Goal: Task Accomplishment & Management: Use online tool/utility

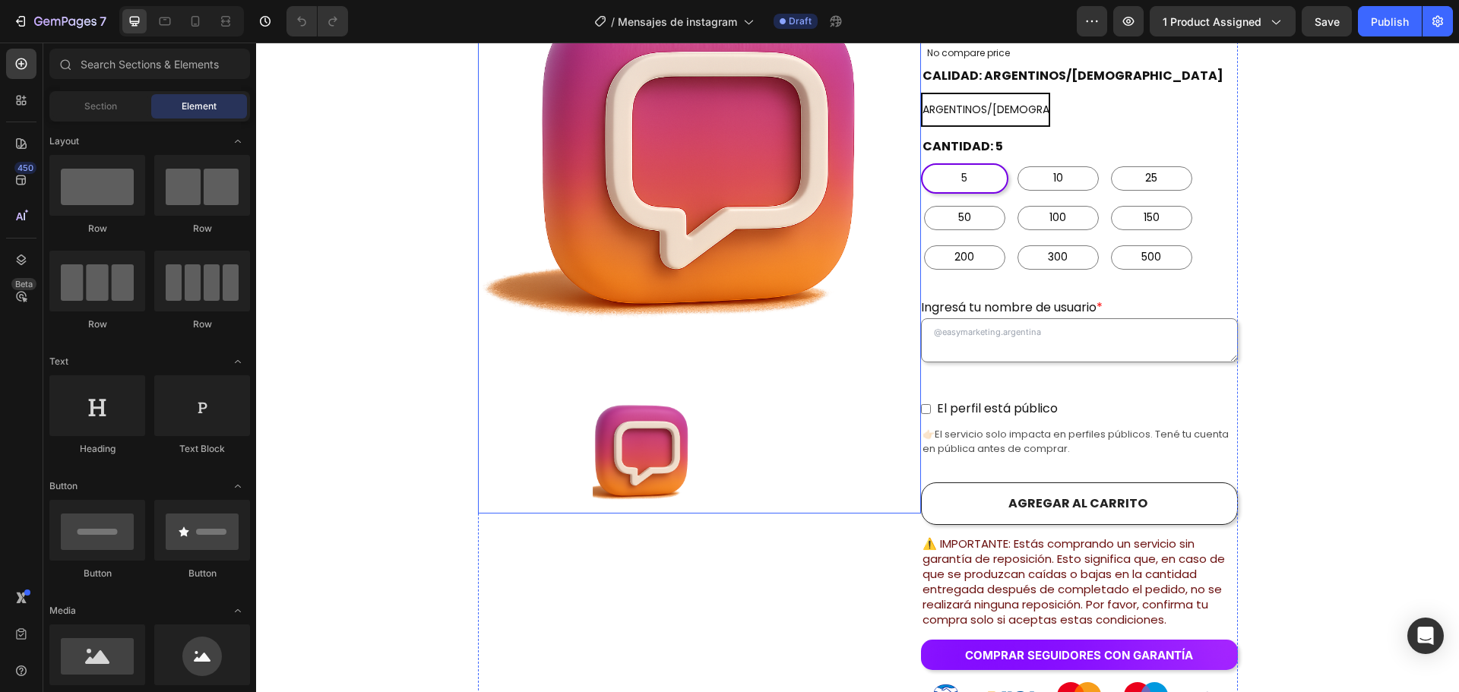
scroll to position [532, 0]
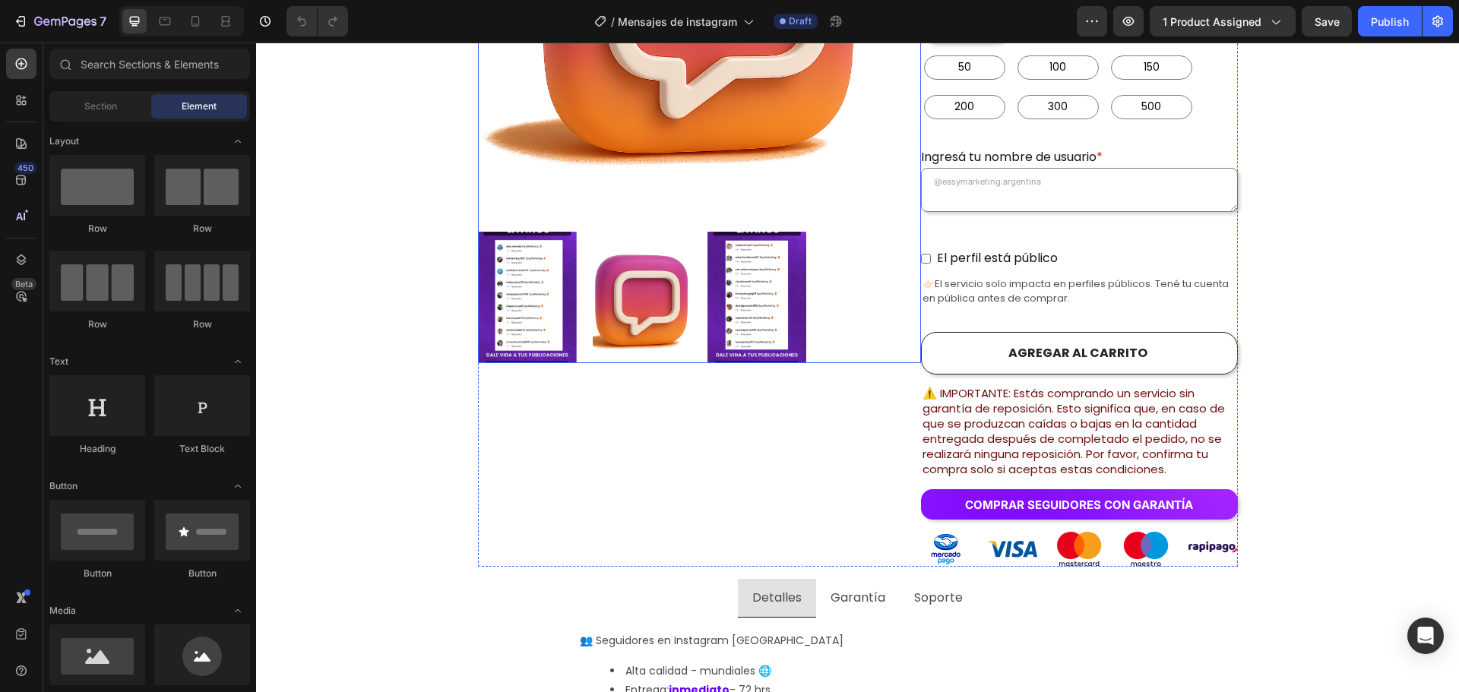
click at [656, 267] on img at bounding box center [642, 297] width 99 height 131
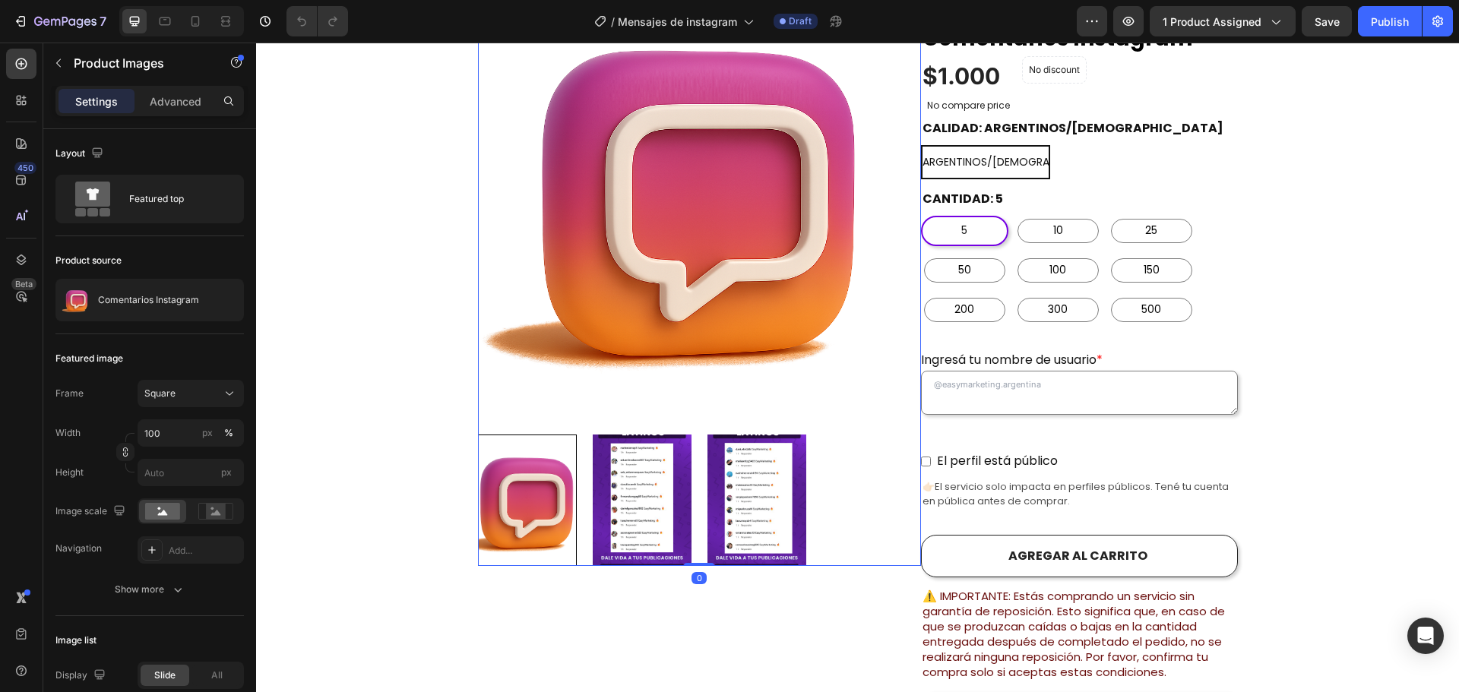
scroll to position [304, 0]
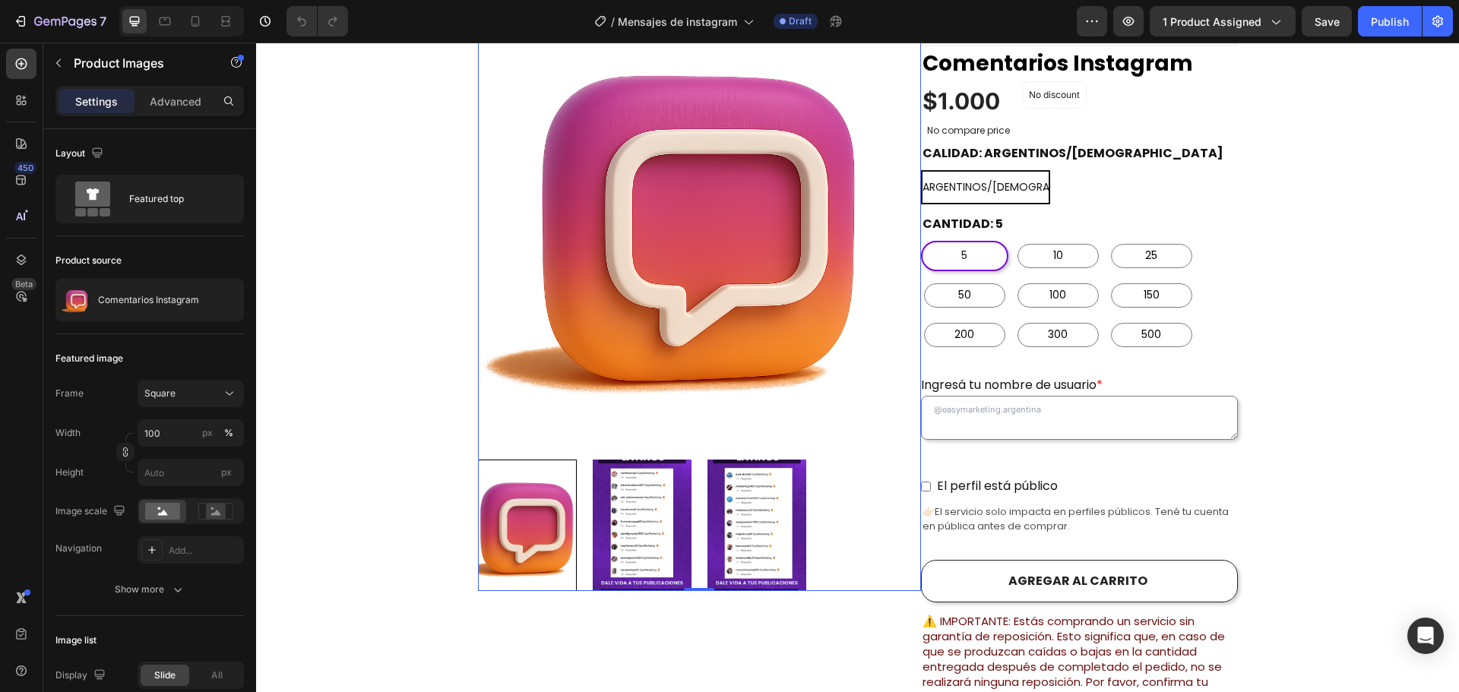
click at [643, 460] on img at bounding box center [642, 525] width 99 height 131
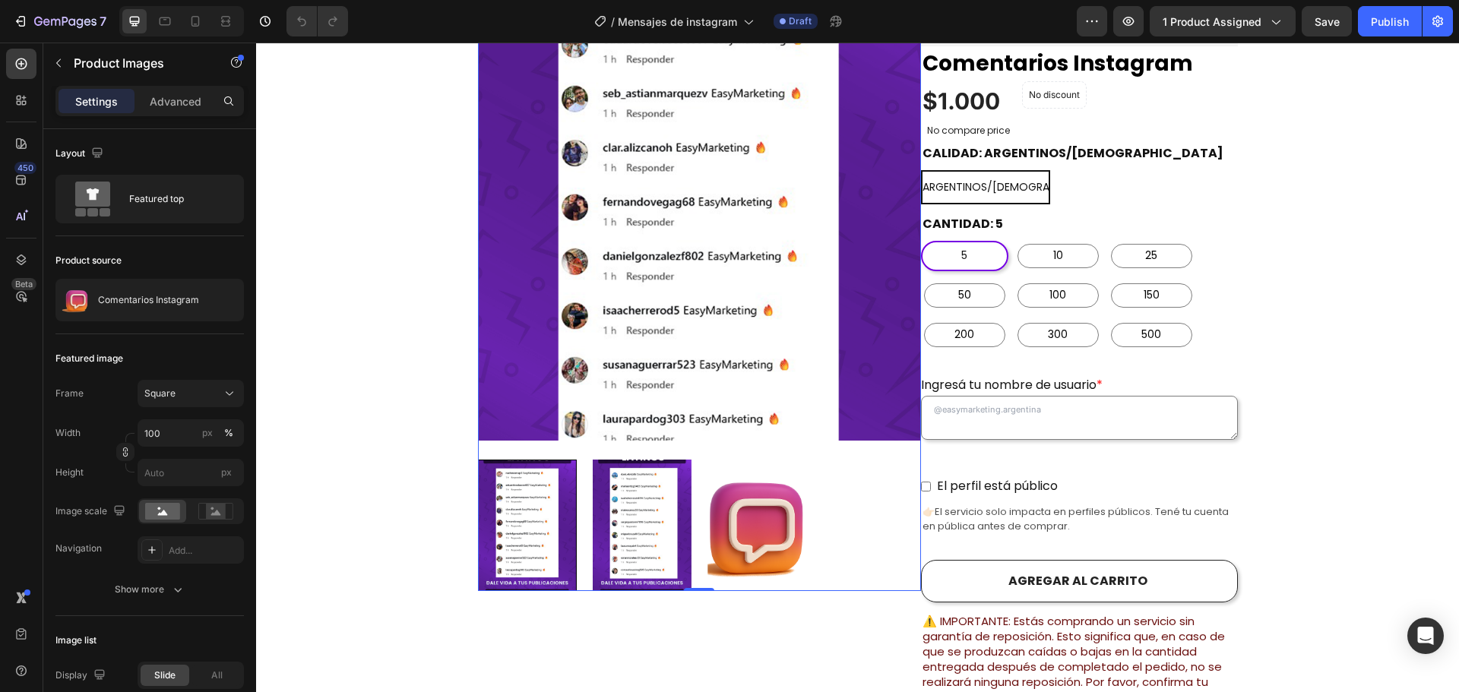
click at [666, 339] on img at bounding box center [699, 219] width 443 height 443
click at [734, 501] on img at bounding box center [756, 525] width 99 height 131
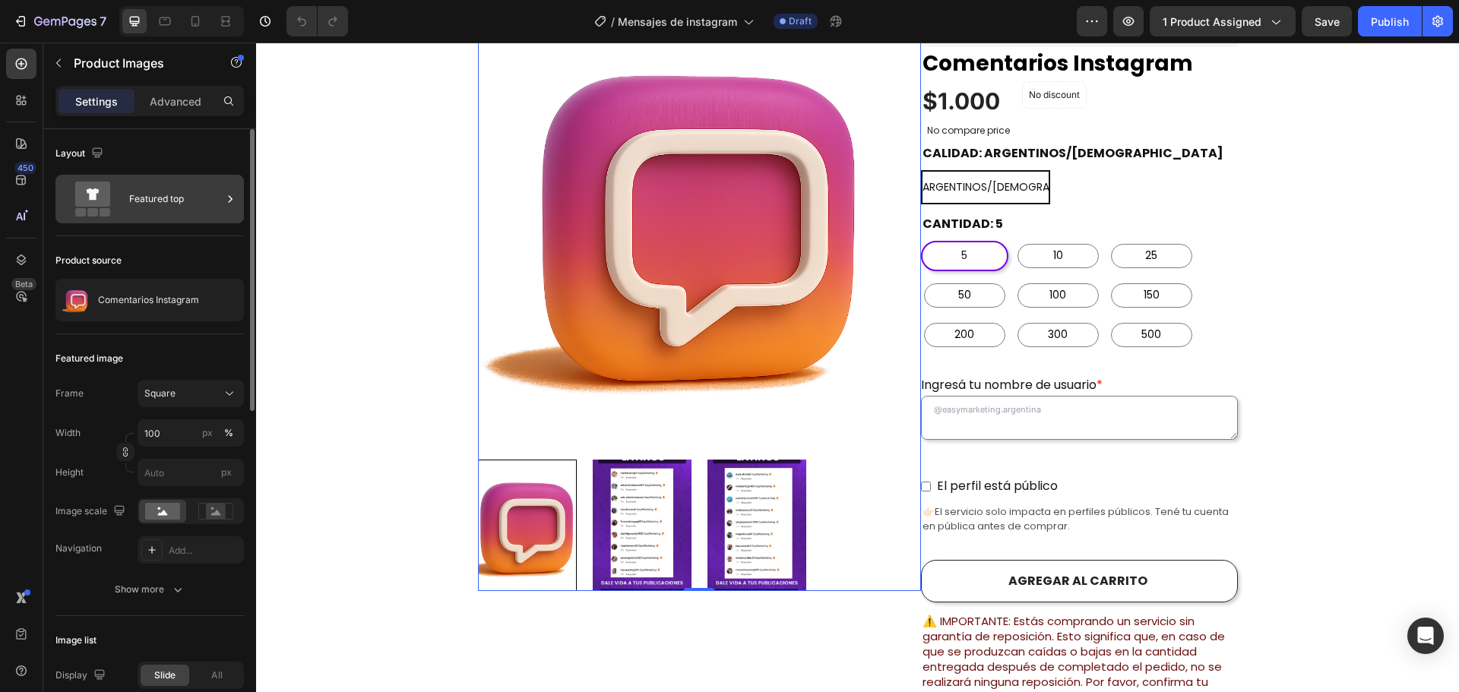
click at [204, 202] on div "Featured top" at bounding box center [175, 199] width 93 height 35
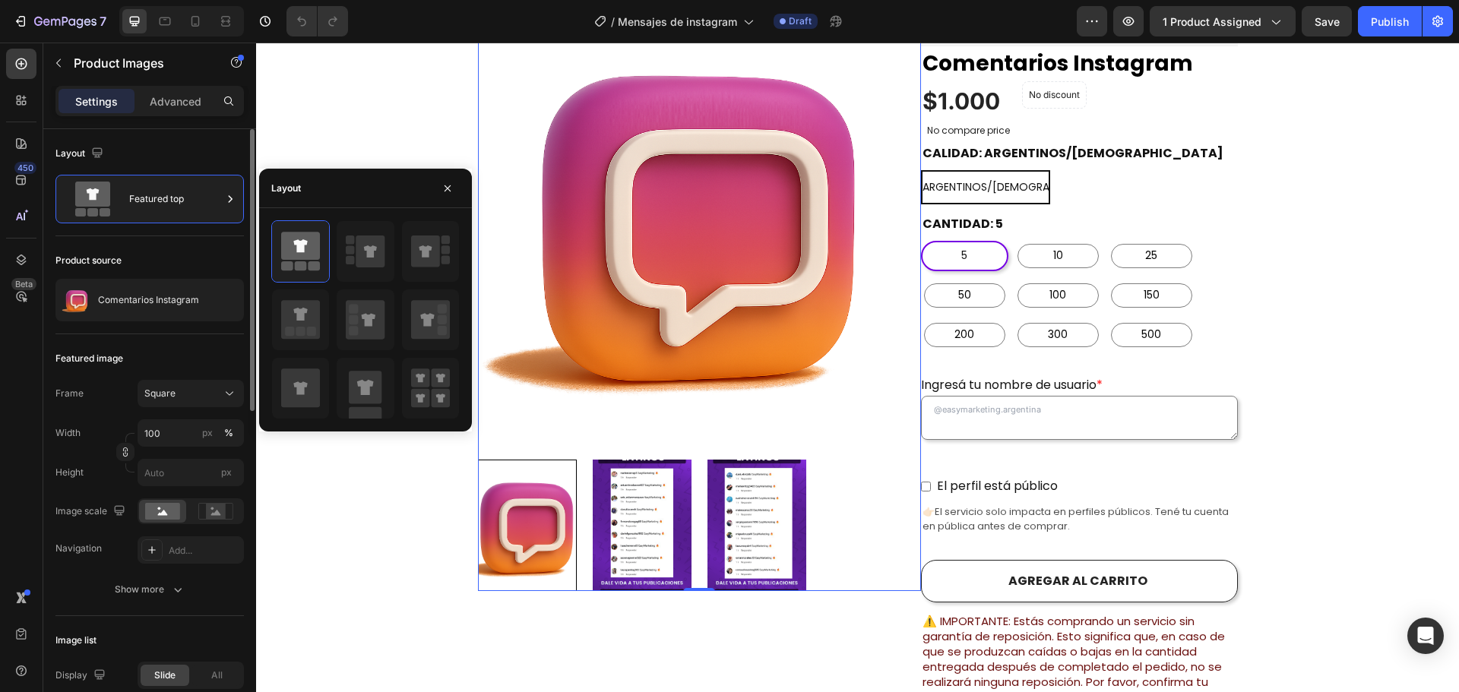
click at [175, 352] on div "Featured image" at bounding box center [149, 358] width 188 height 24
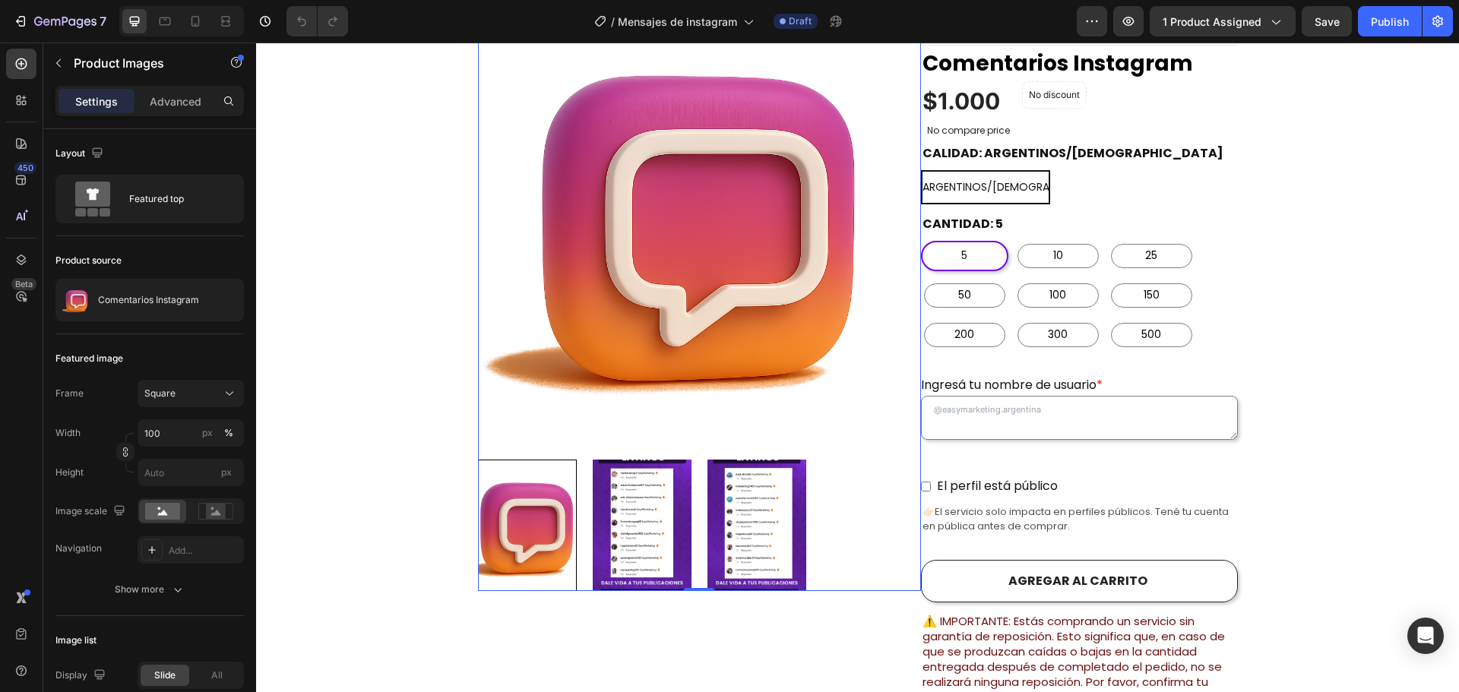
click at [618, 487] on img at bounding box center [642, 525] width 99 height 131
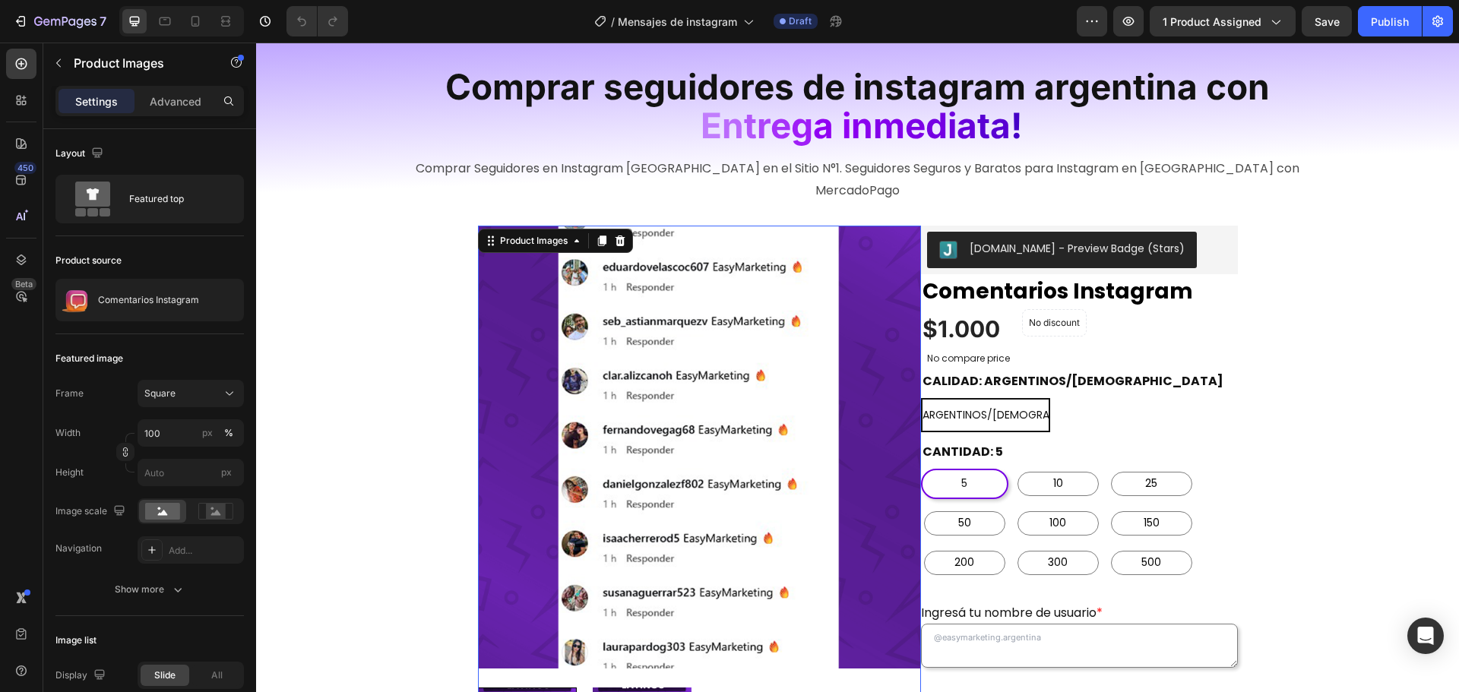
click at [655, 428] on img at bounding box center [699, 447] width 443 height 443
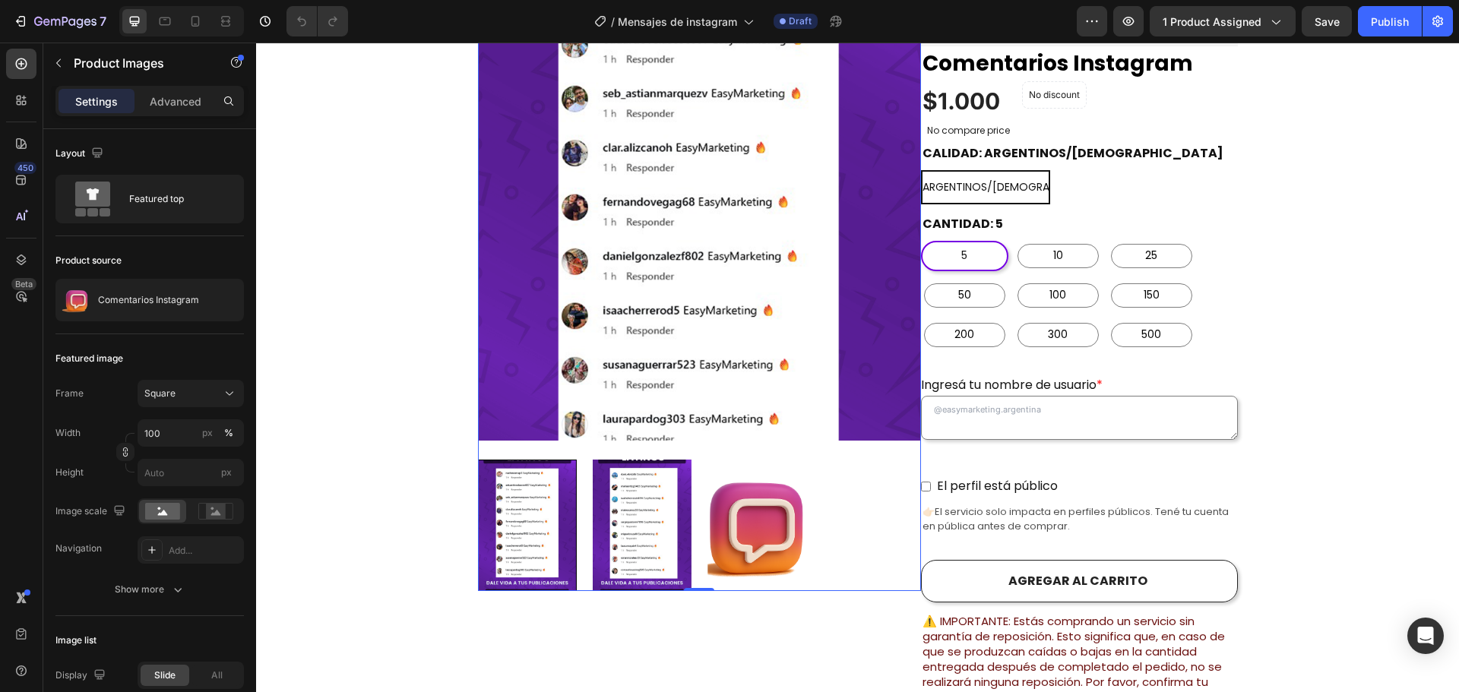
click at [631, 460] on img at bounding box center [642, 525] width 99 height 131
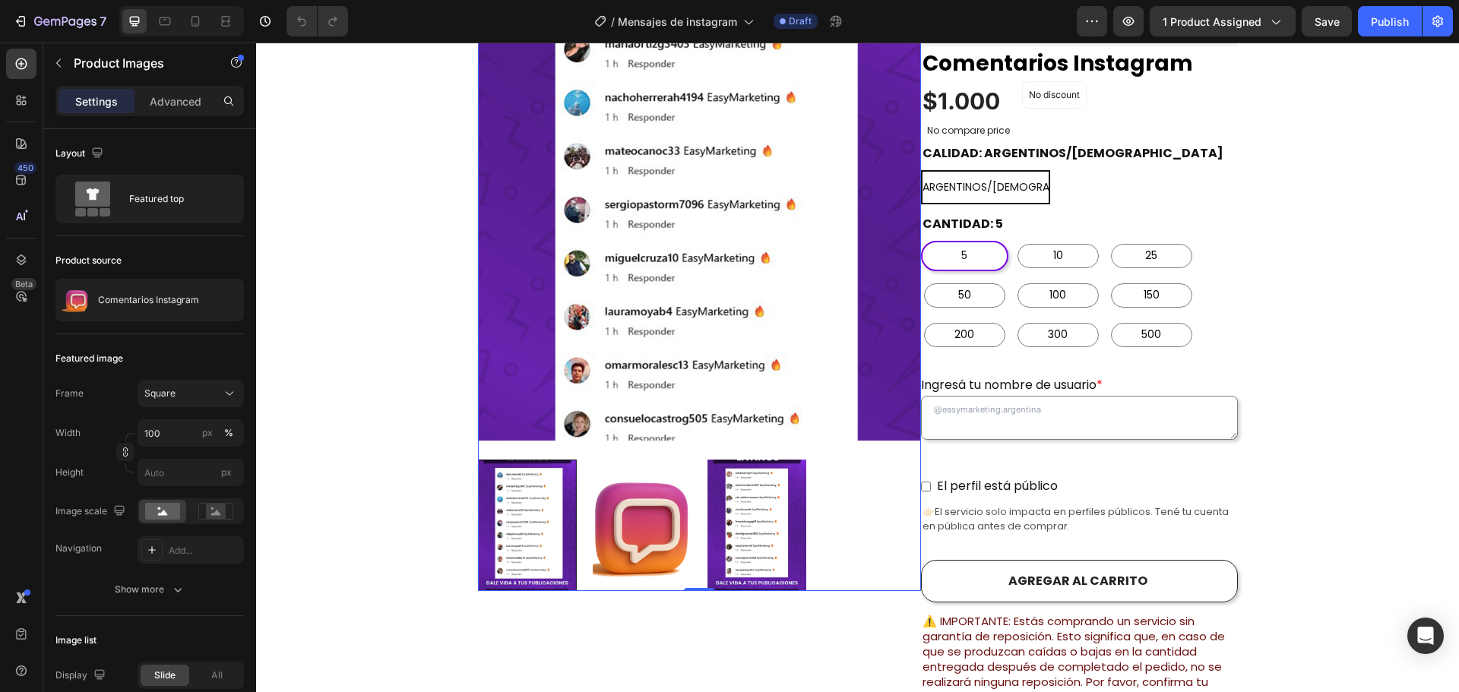
click at [586, 484] on div at bounding box center [699, 525] width 443 height 131
click at [612, 485] on img at bounding box center [642, 525] width 99 height 131
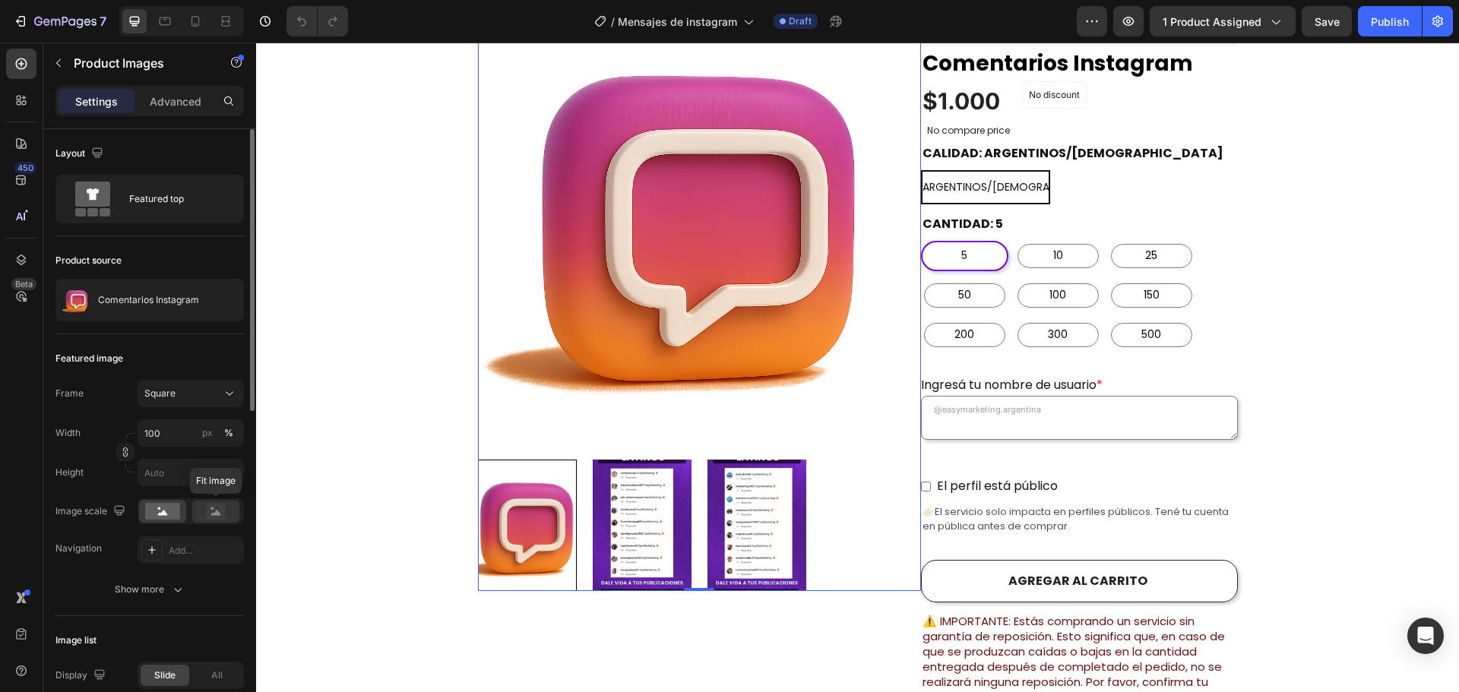
click at [220, 519] on rect at bounding box center [216, 511] width 20 height 15
click at [681, 516] on img at bounding box center [642, 525] width 99 height 131
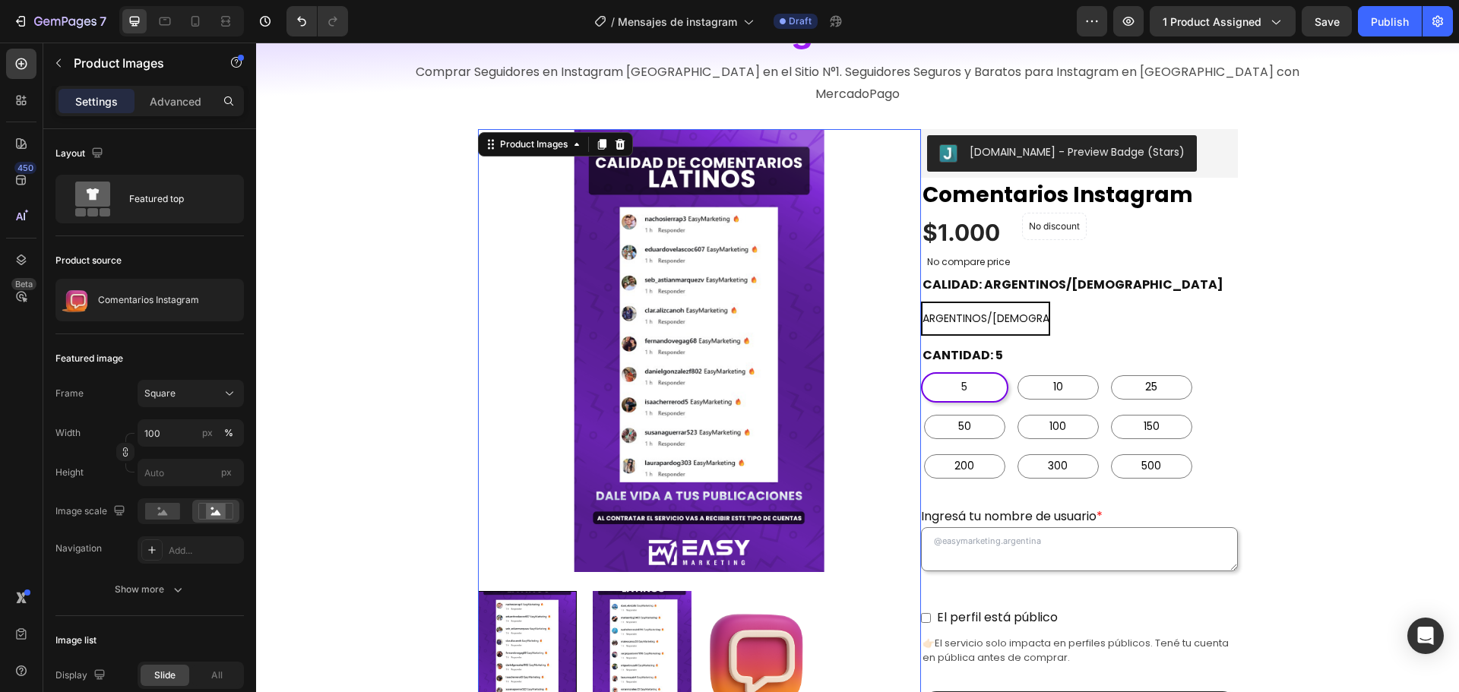
scroll to position [228, 0]
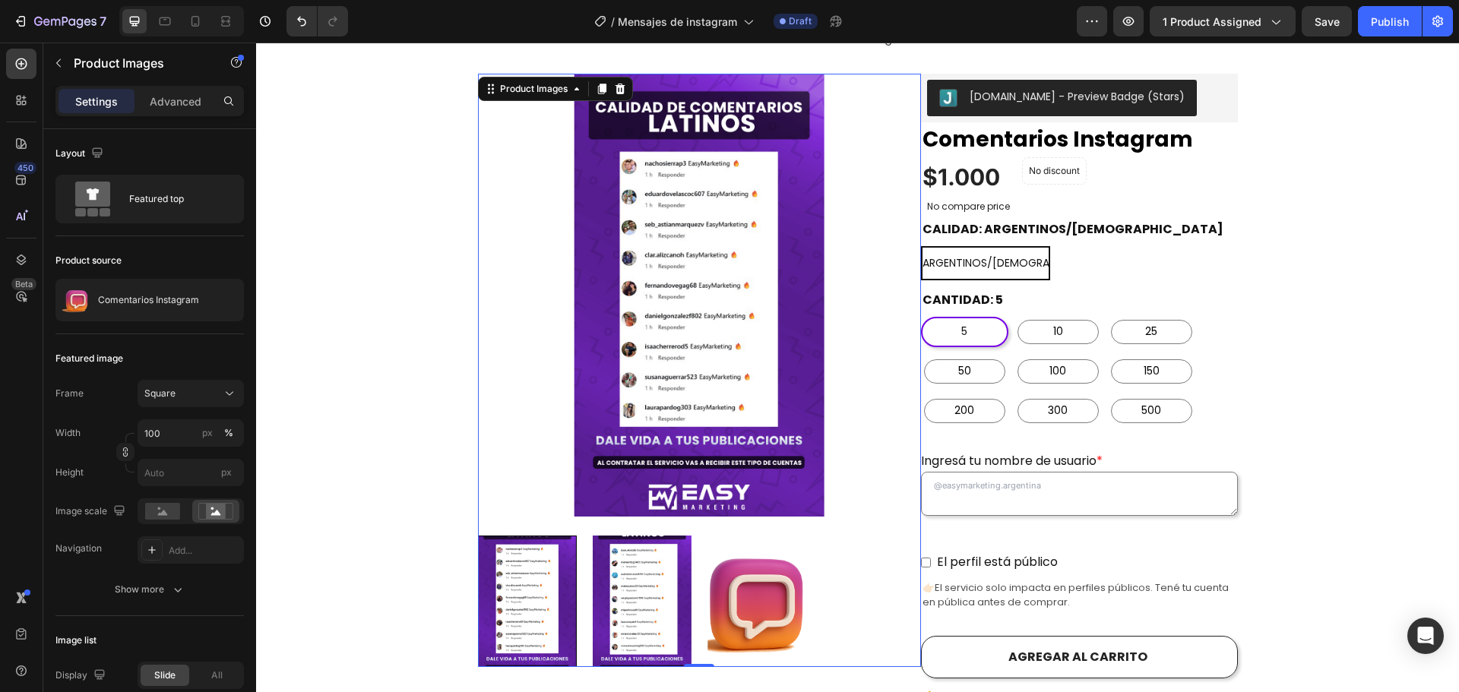
click at [653, 542] on img at bounding box center [642, 601] width 99 height 131
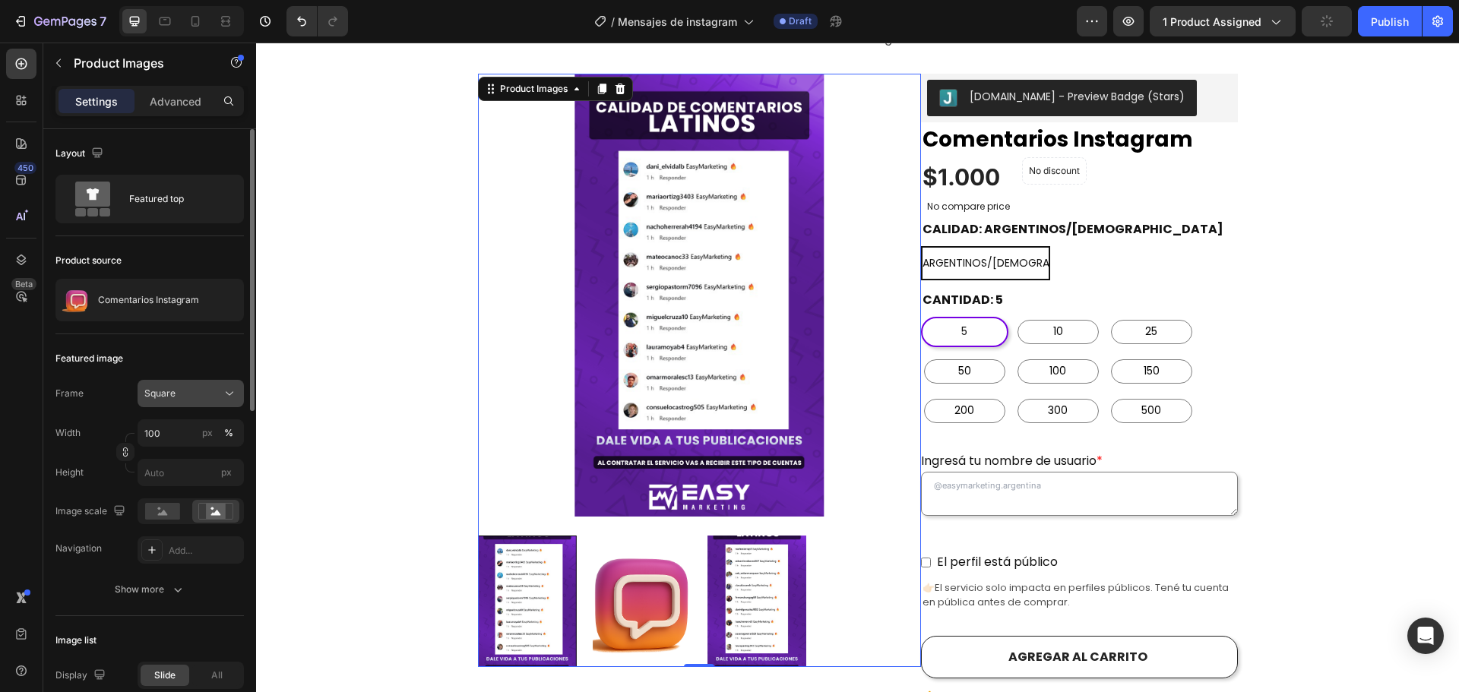
click at [210, 390] on div "Square" at bounding box center [181, 394] width 74 height 14
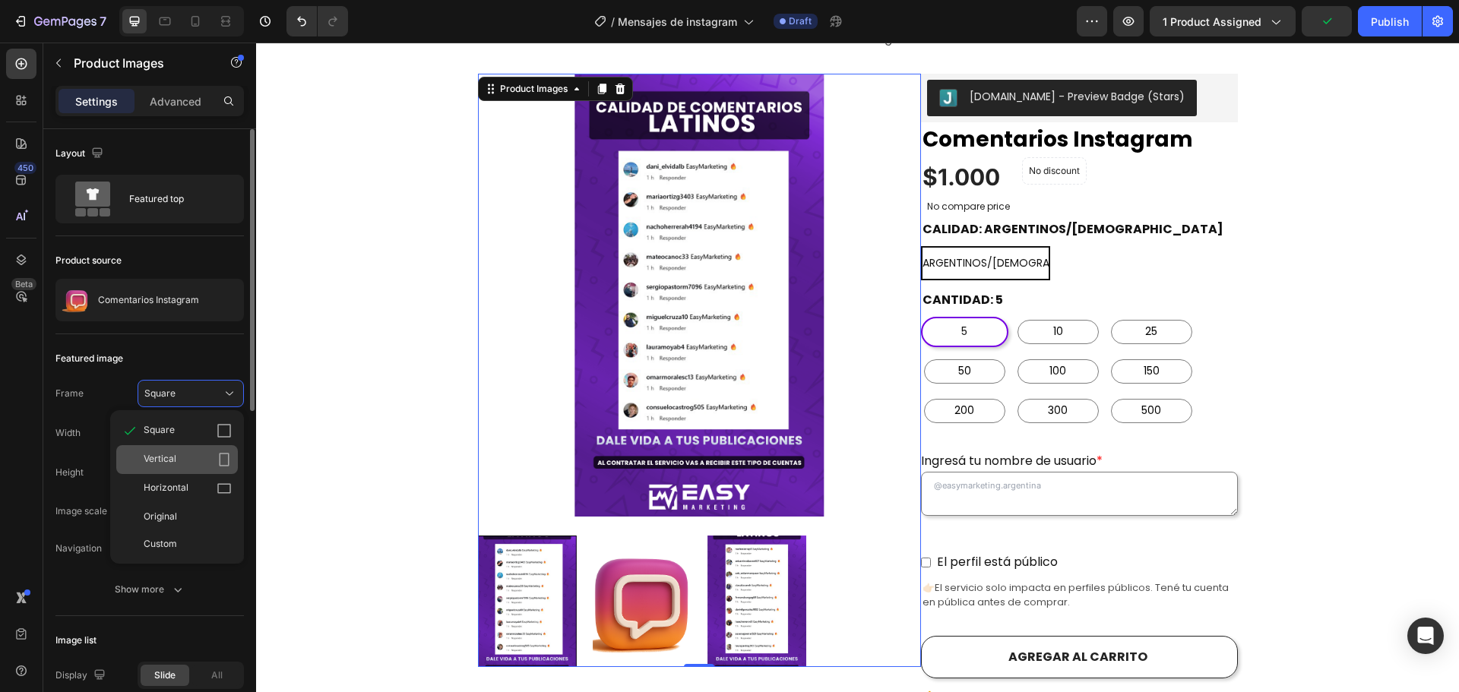
click at [194, 461] on div "Vertical" at bounding box center [188, 459] width 88 height 15
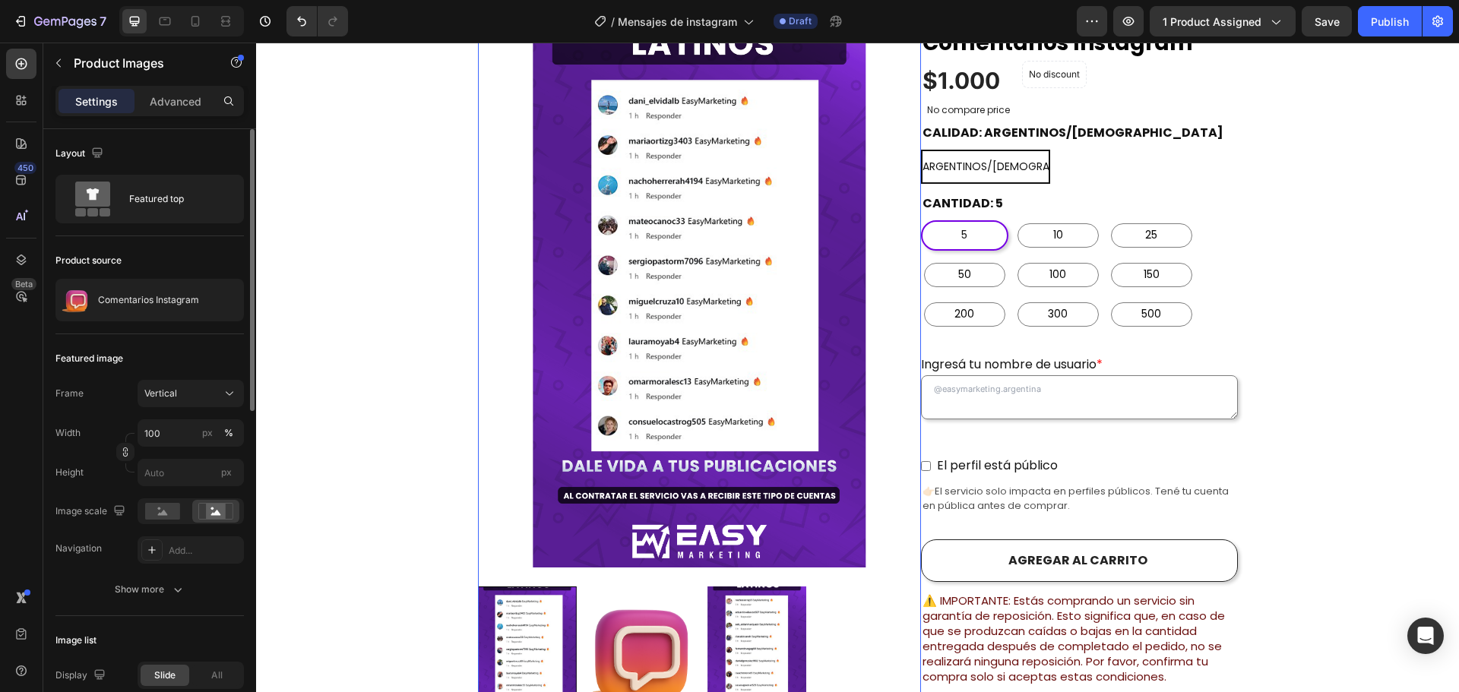
scroll to position [380, 0]
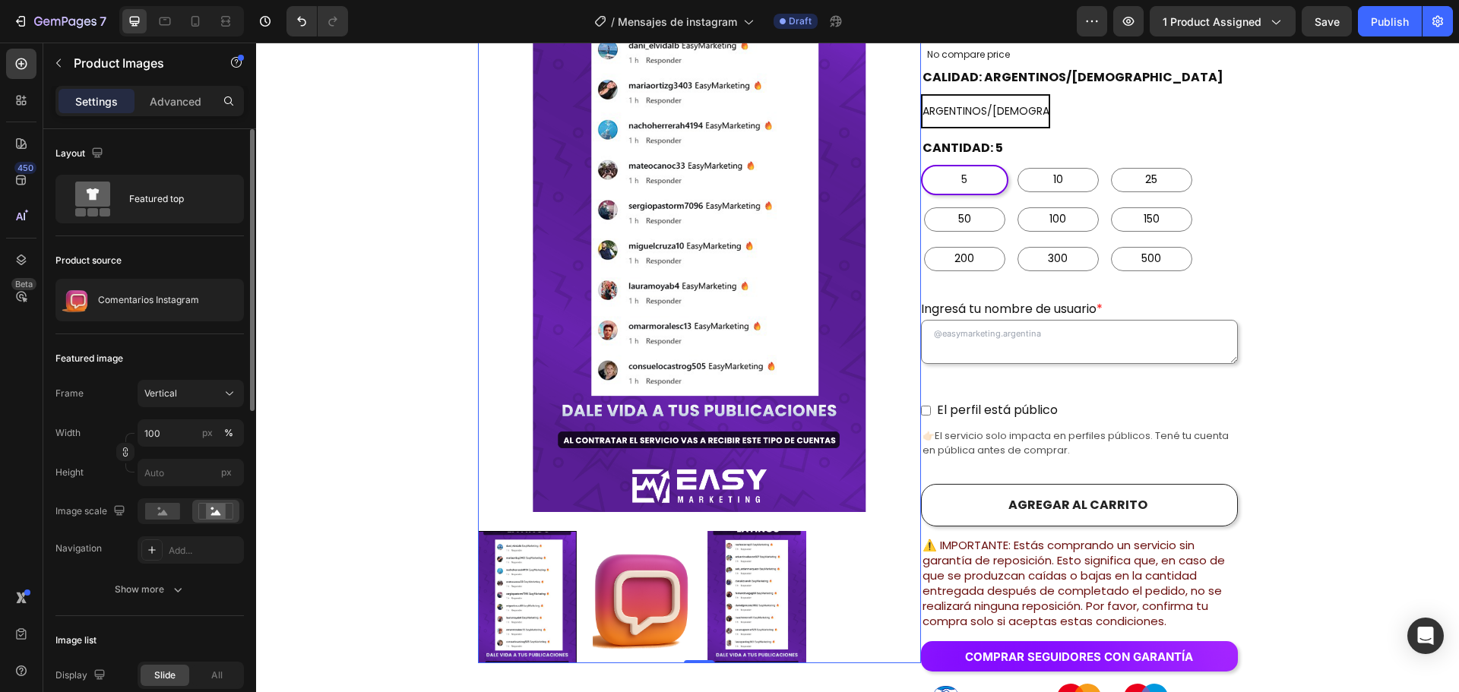
click at [629, 564] on img at bounding box center [642, 596] width 99 height 131
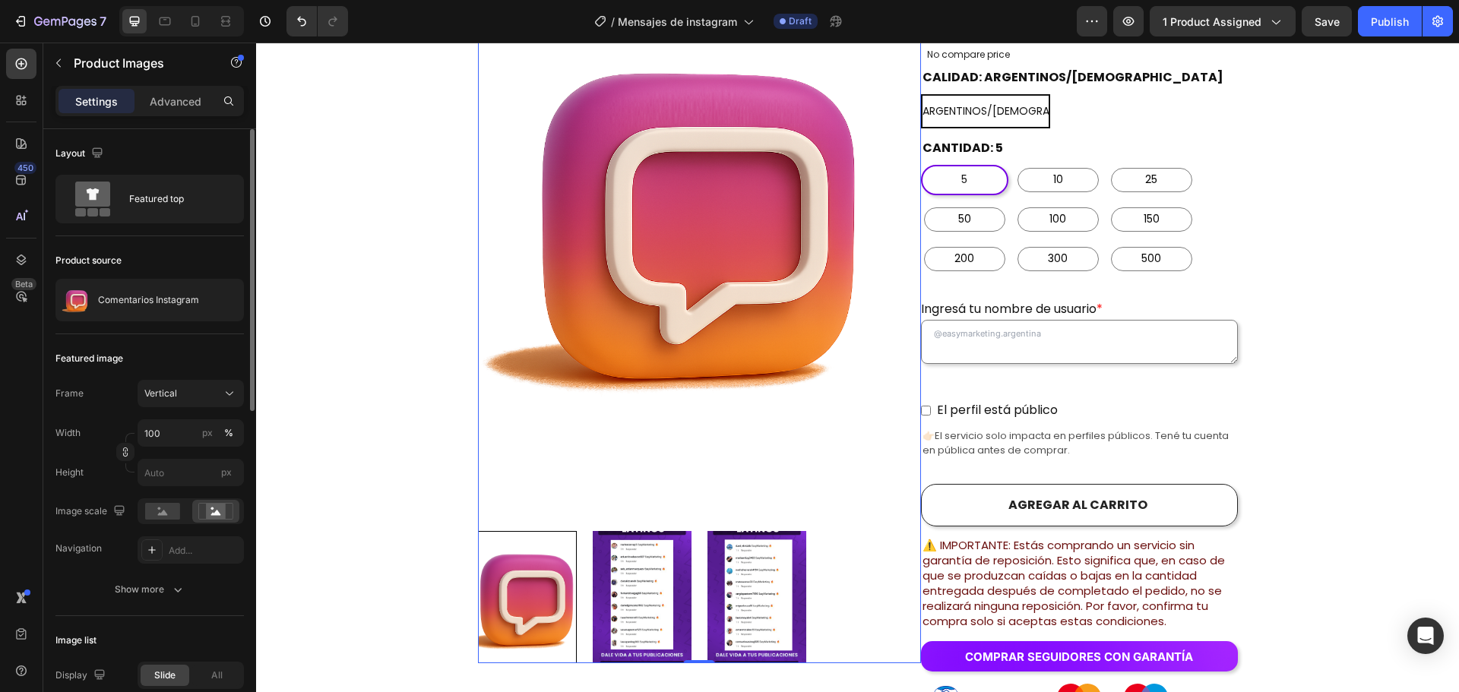
click at [638, 565] on img at bounding box center [642, 596] width 99 height 131
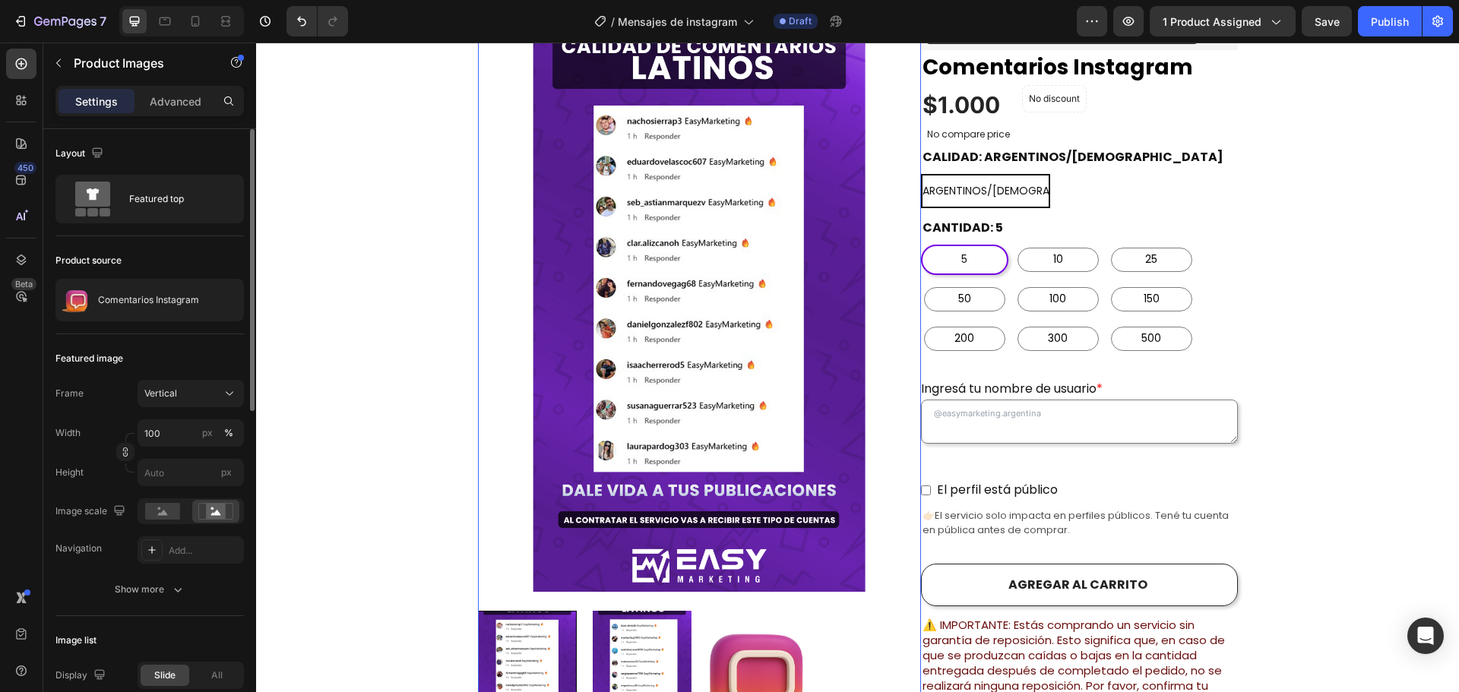
scroll to position [304, 0]
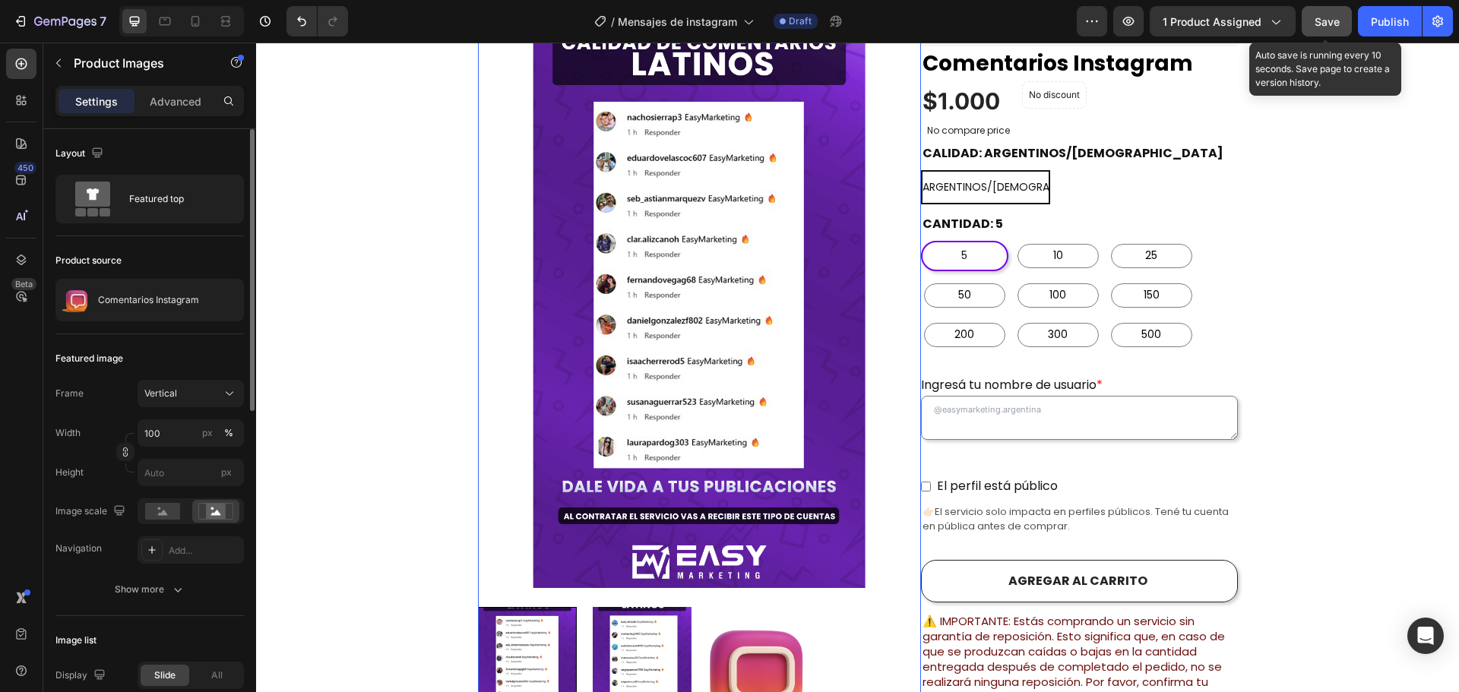
click at [1320, 27] on span "Save" at bounding box center [1326, 21] width 25 height 13
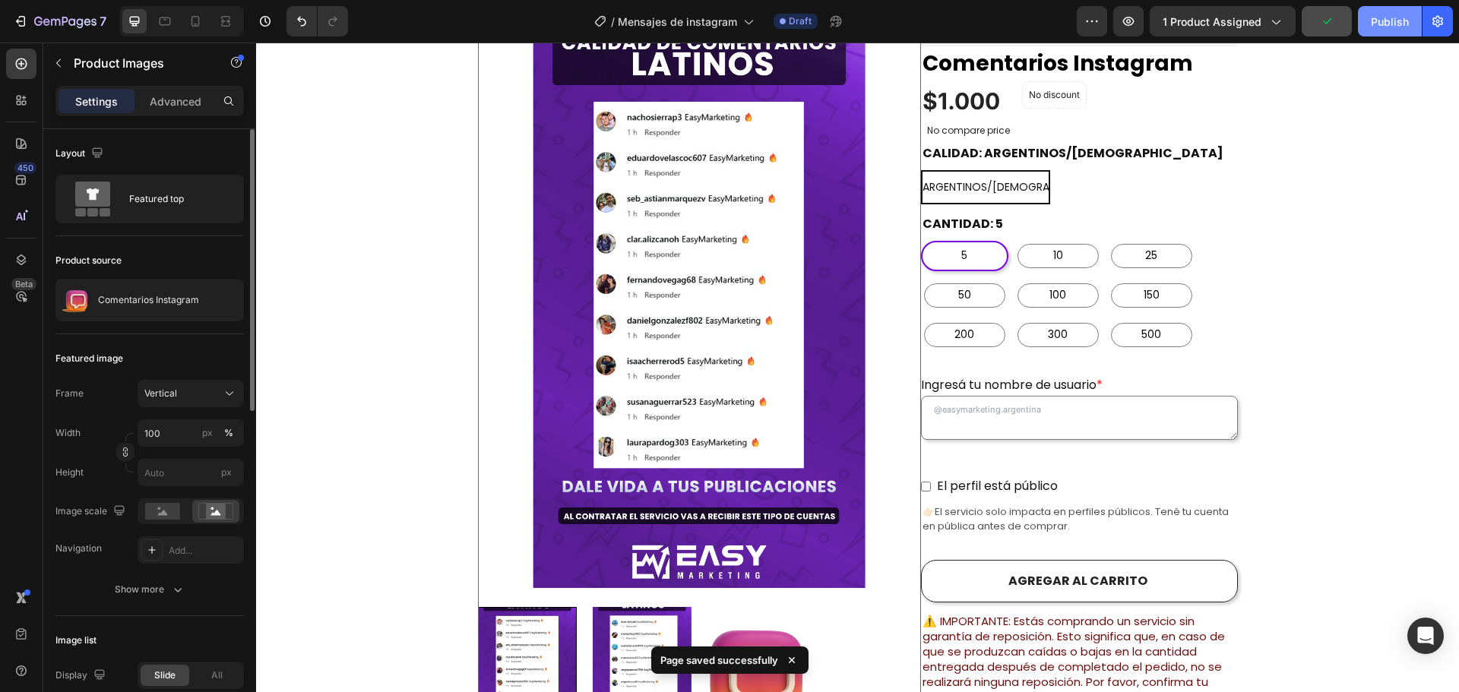
click at [1386, 22] on div "Publish" at bounding box center [1390, 22] width 38 height 16
click at [154, 550] on icon at bounding box center [152, 550] width 12 height 12
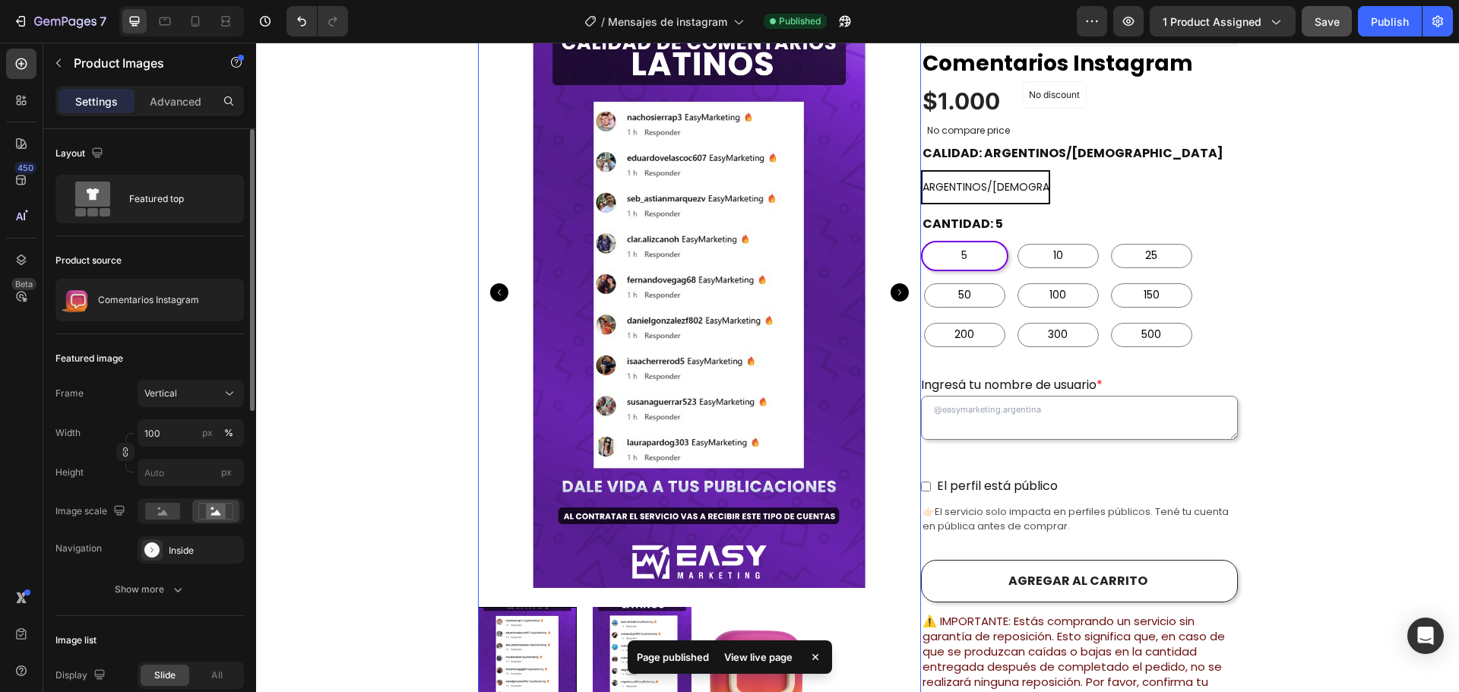
click at [498, 217] on img at bounding box center [699, 293] width 443 height 591
click at [167, 203] on div "Featured top" at bounding box center [175, 199] width 93 height 35
click at [144, 236] on div "Product source Comentarios Instagram" at bounding box center [149, 285] width 188 height 98
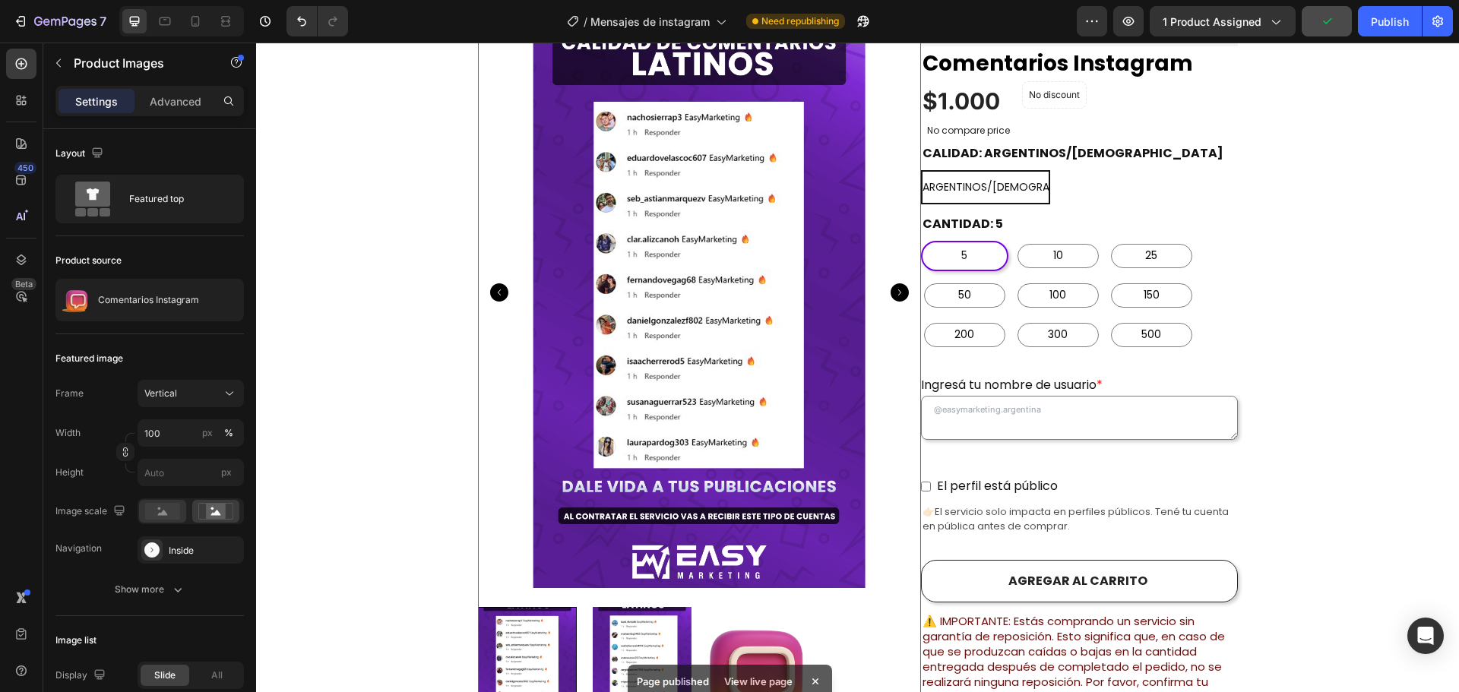
scroll to position [152, 0]
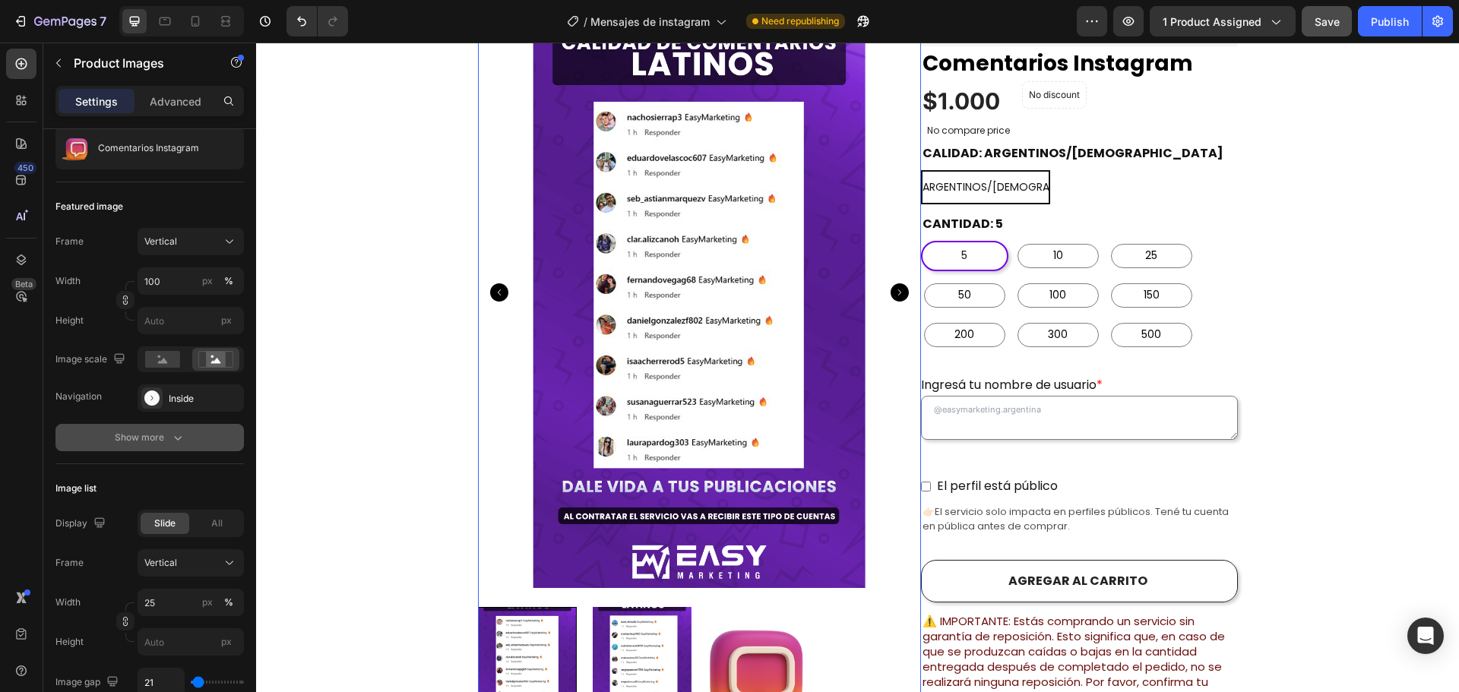
click at [172, 441] on icon "button" at bounding box center [177, 437] width 15 height 15
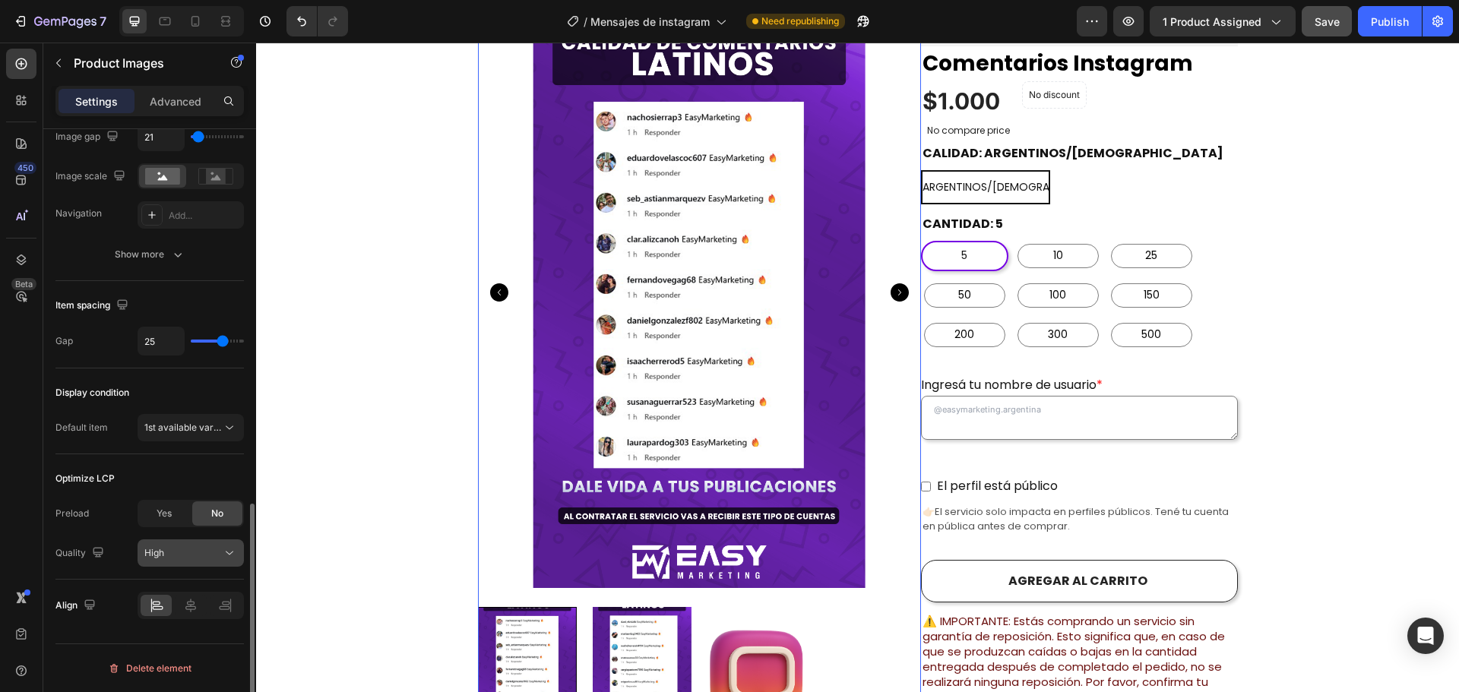
scroll to position [596, 0]
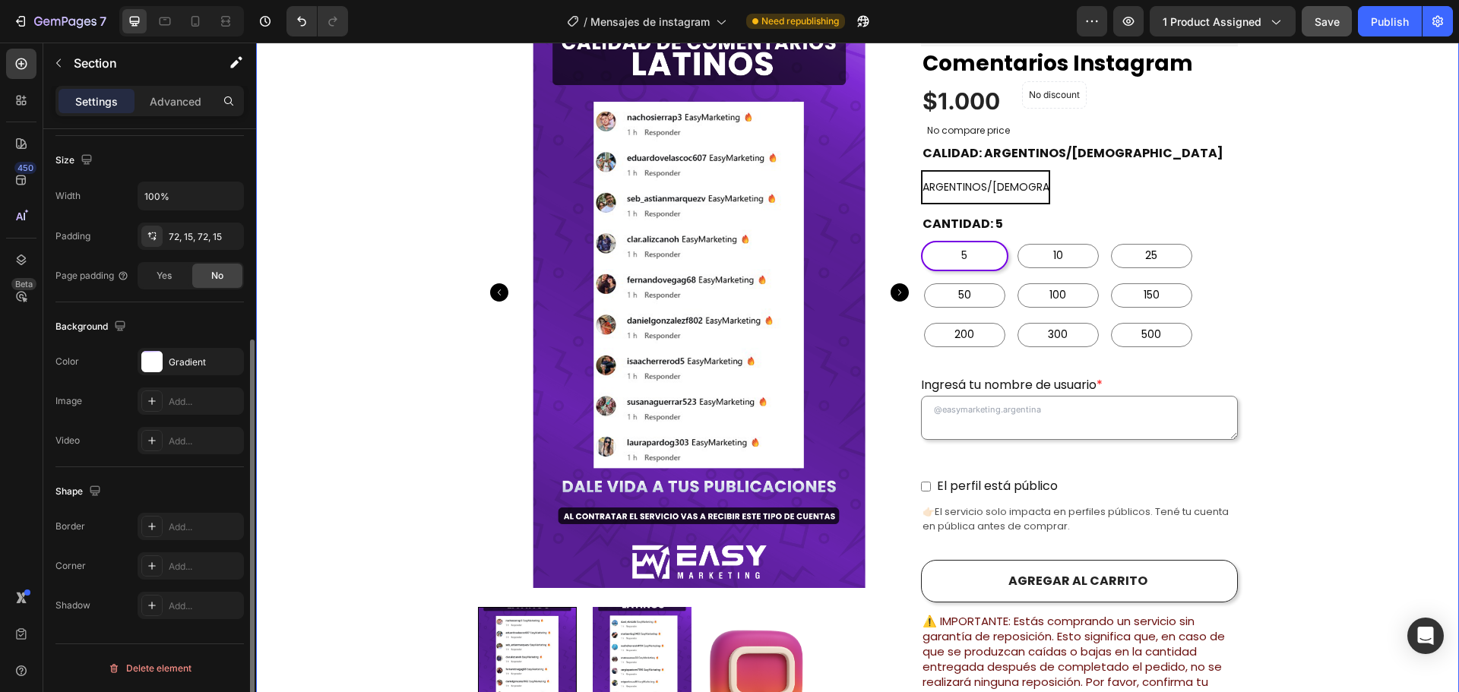
scroll to position [0, 0]
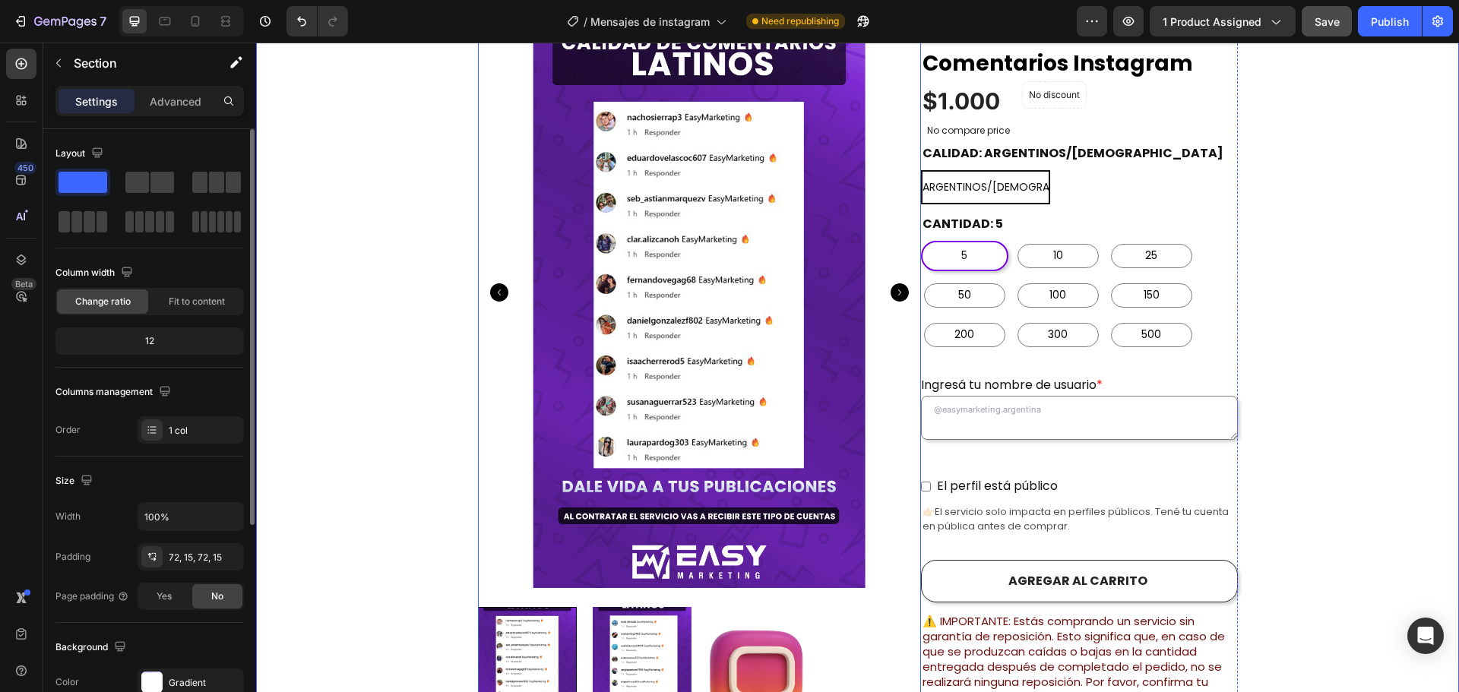
click at [665, 612] on img at bounding box center [642, 672] width 99 height 131
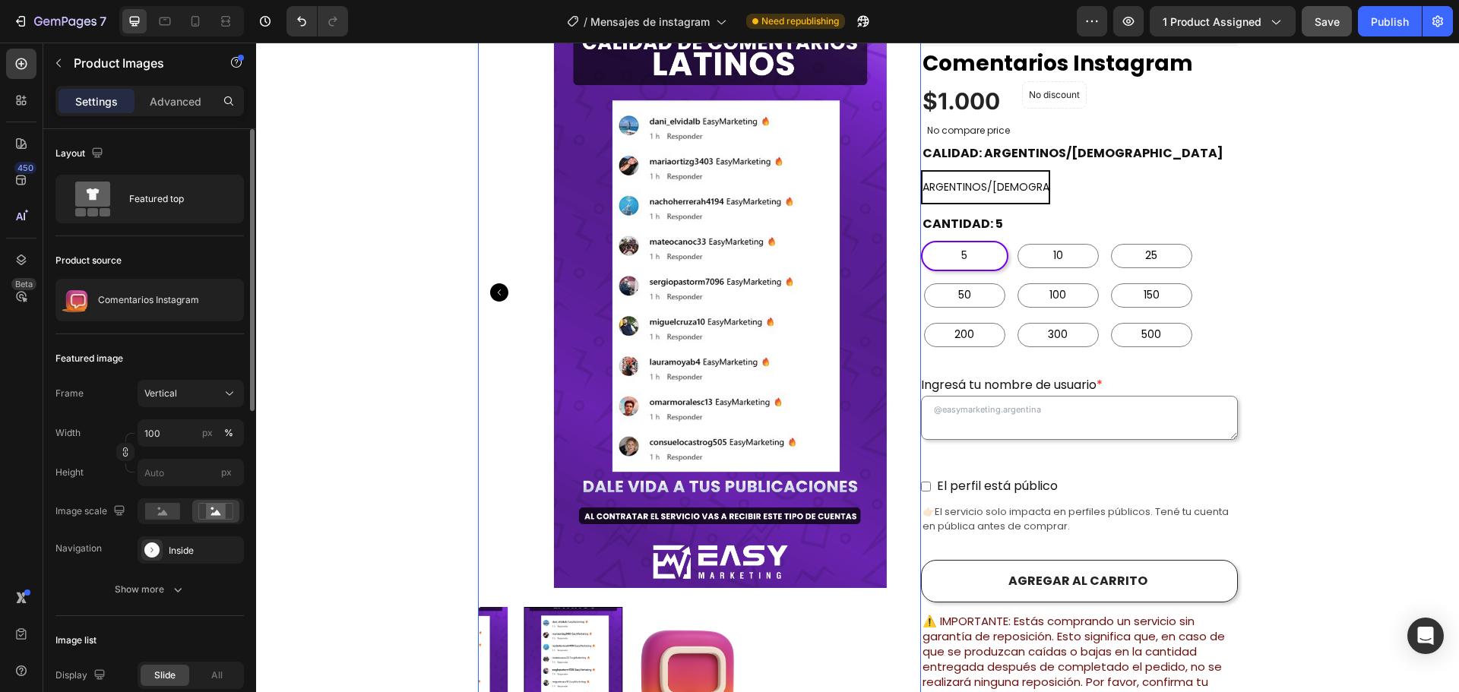
click at [751, 627] on div at bounding box center [699, 672] width 443 height 131
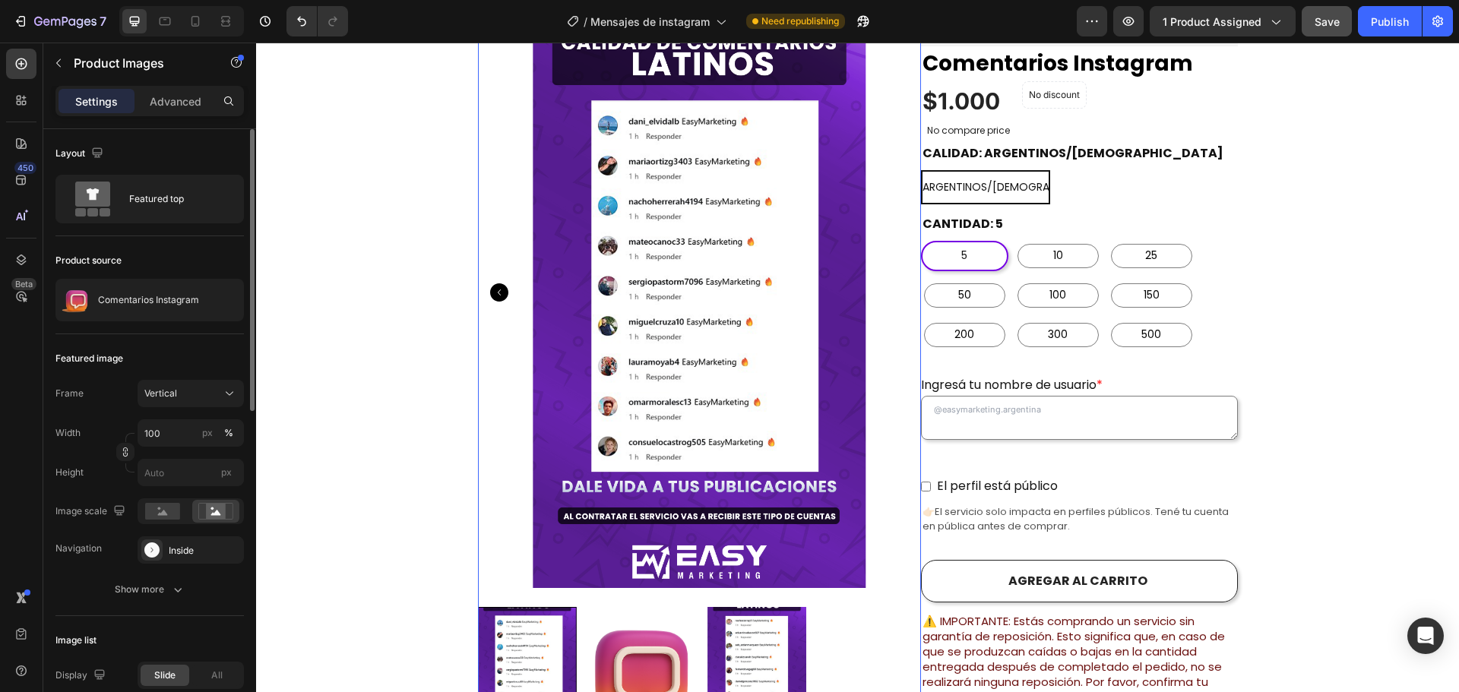
click at [693, 634] on div at bounding box center [699, 672] width 443 height 131
click at [667, 634] on img at bounding box center [642, 672] width 99 height 131
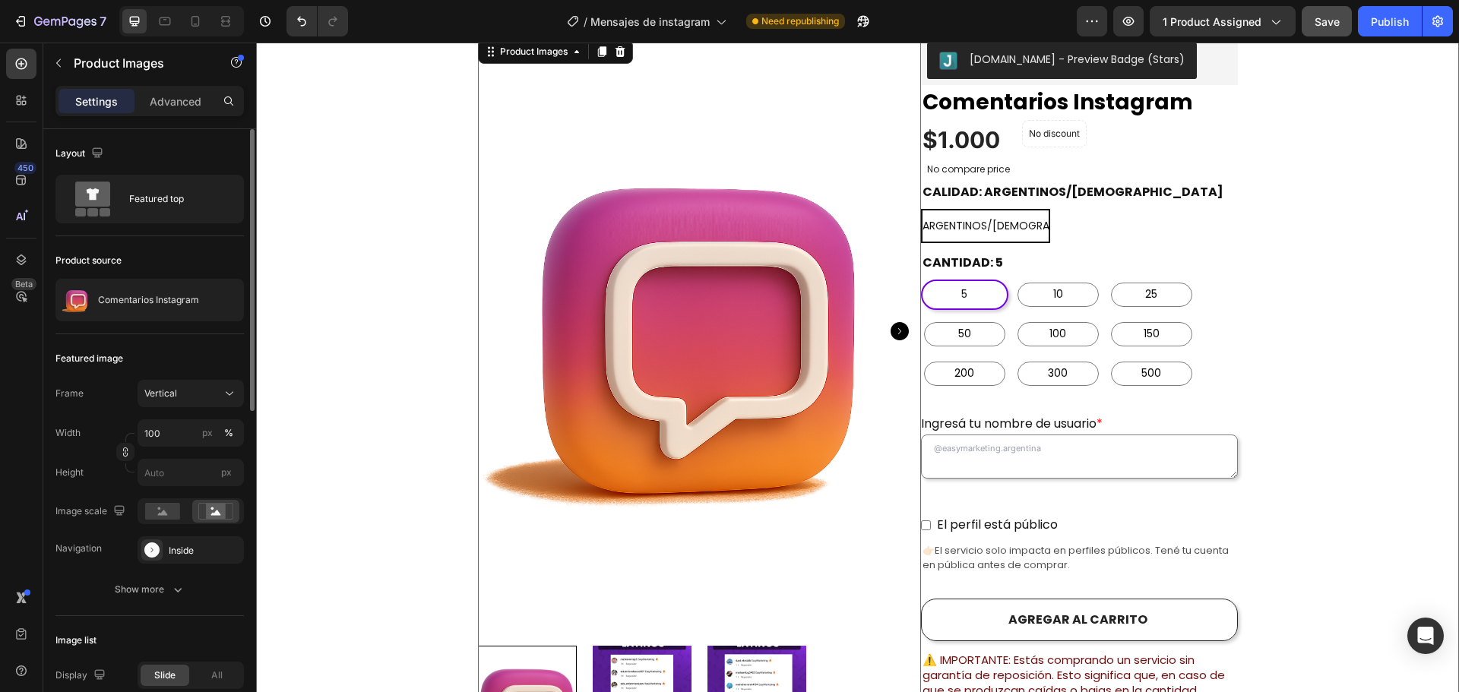
scroll to position [304, 0]
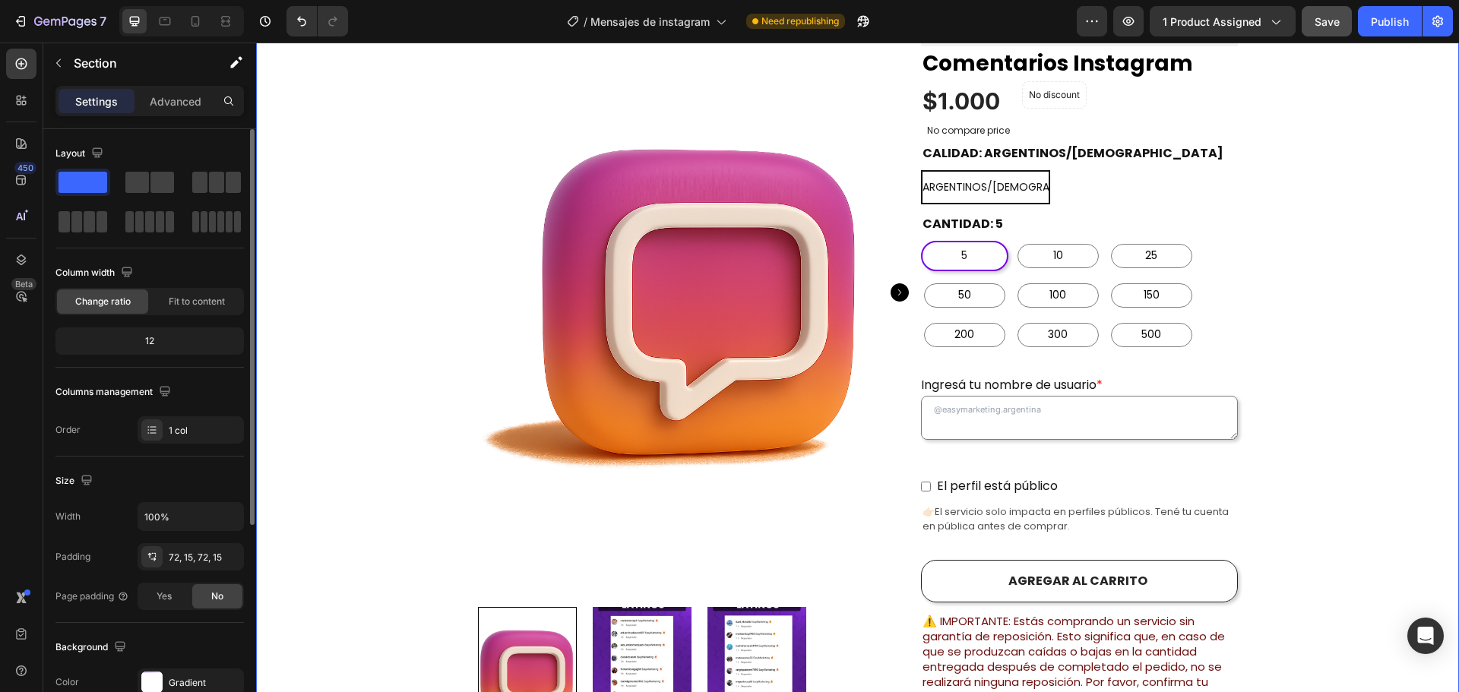
click at [894, 283] on icon "Carousel Next Arrow" at bounding box center [899, 292] width 18 height 18
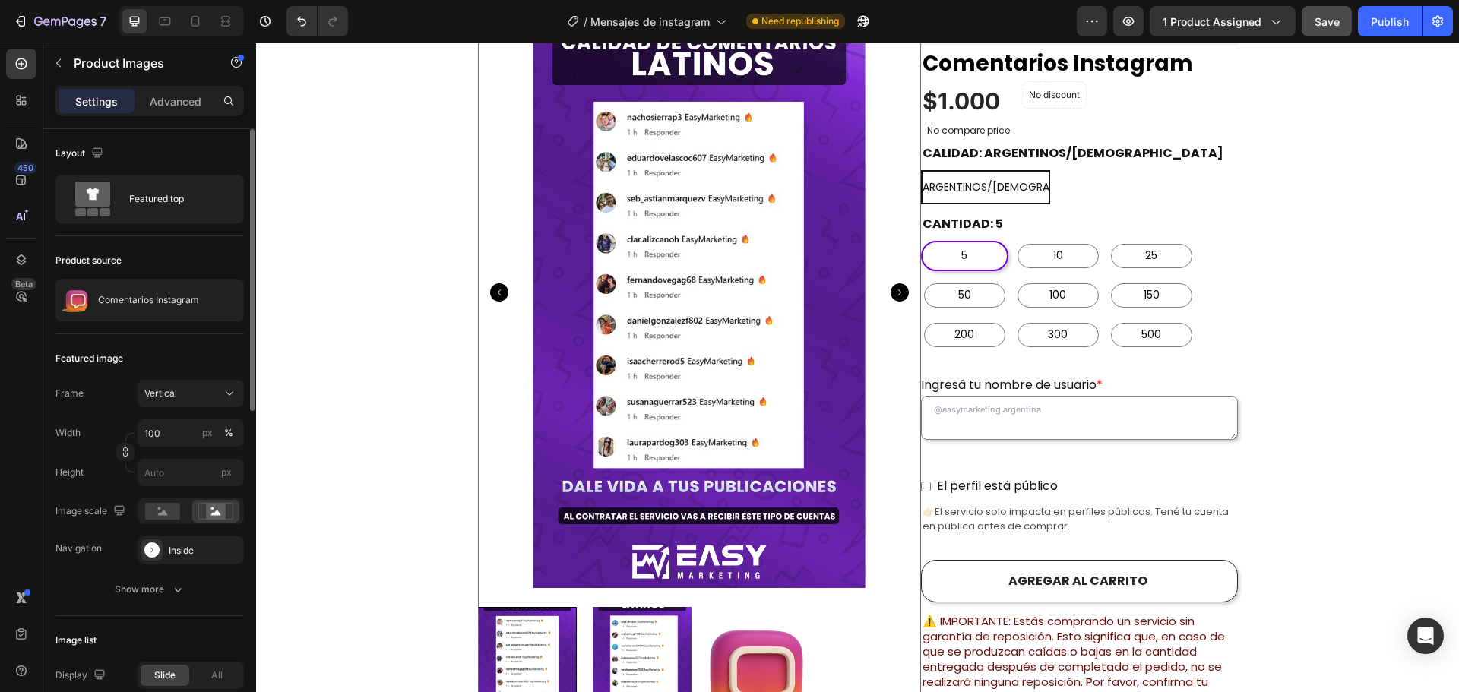
click at [894, 283] on icon "Carousel Next Arrow" at bounding box center [899, 292] width 18 height 18
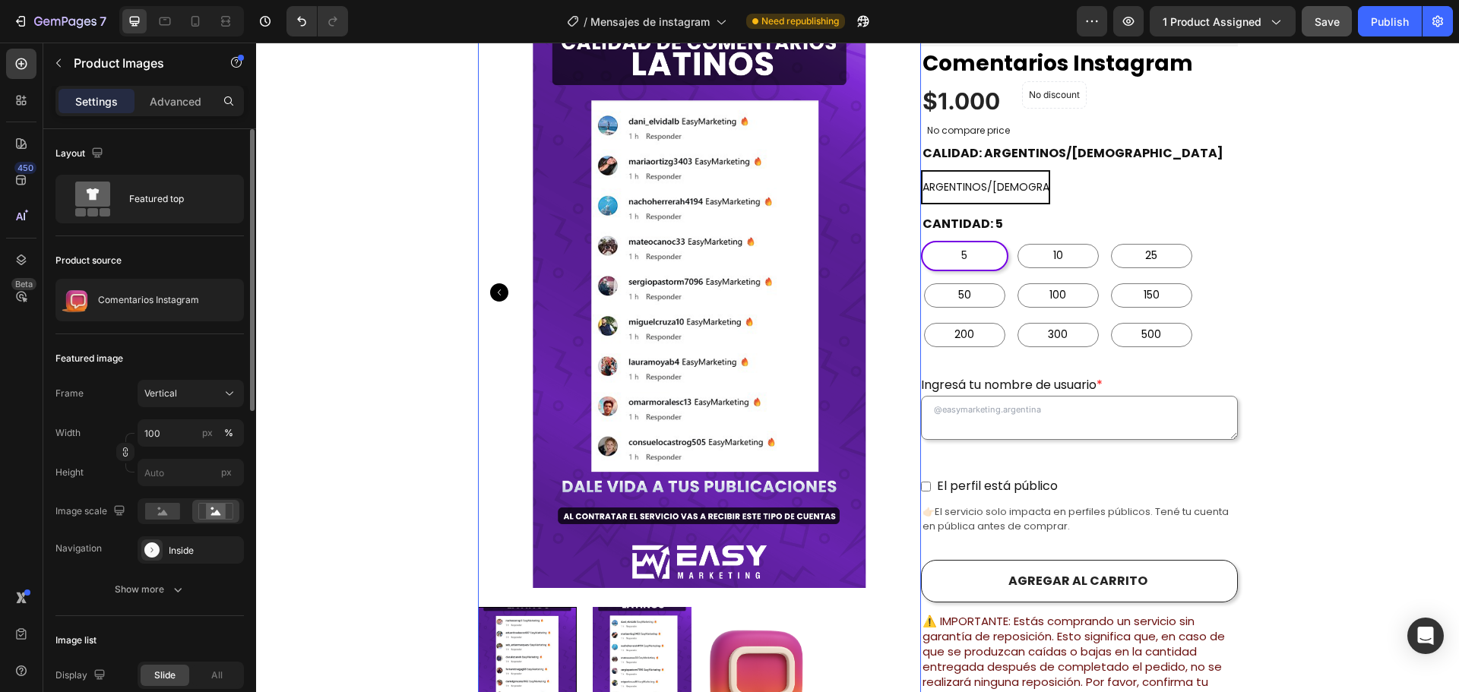
click at [894, 268] on img at bounding box center [698, 293] width 443 height 591
